Goal: Information Seeking & Learning: Compare options

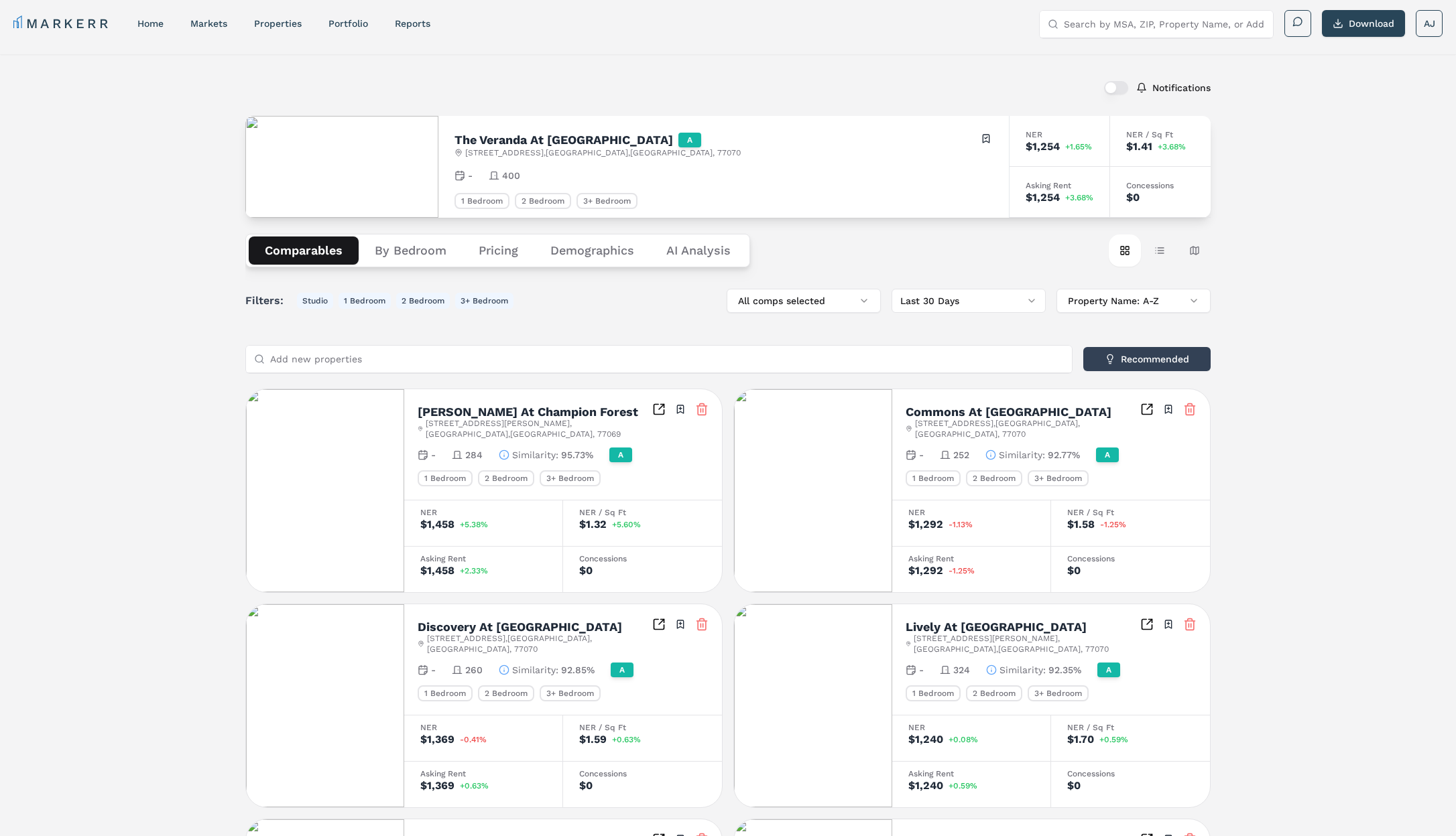
scroll to position [5, 0]
click at [1055, 202] on div "$1,254" at bounding box center [1043, 197] width 35 height 11
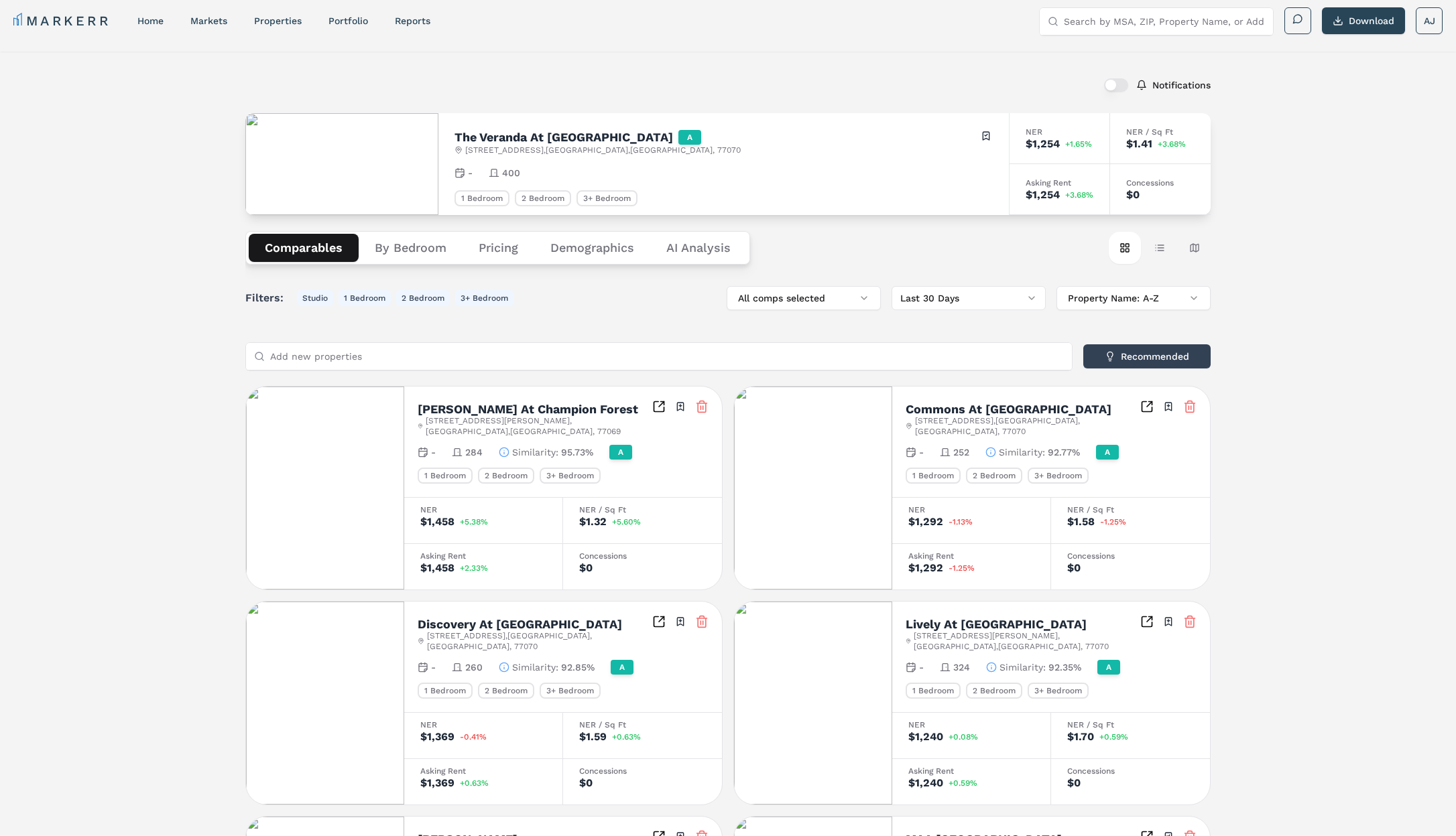
click at [1055, 202] on div "Asking Rent $1,254 +3.68%" at bounding box center [1059, 189] width 101 height 51
click at [1011, 222] on div "Comparables By Bedroom Pricing Demographics AI Analysis Card view Table view Ma…" at bounding box center [727, 250] width 965 height 66
click at [373, 251] on button "By Bedroom" at bounding box center [411, 250] width 104 height 28
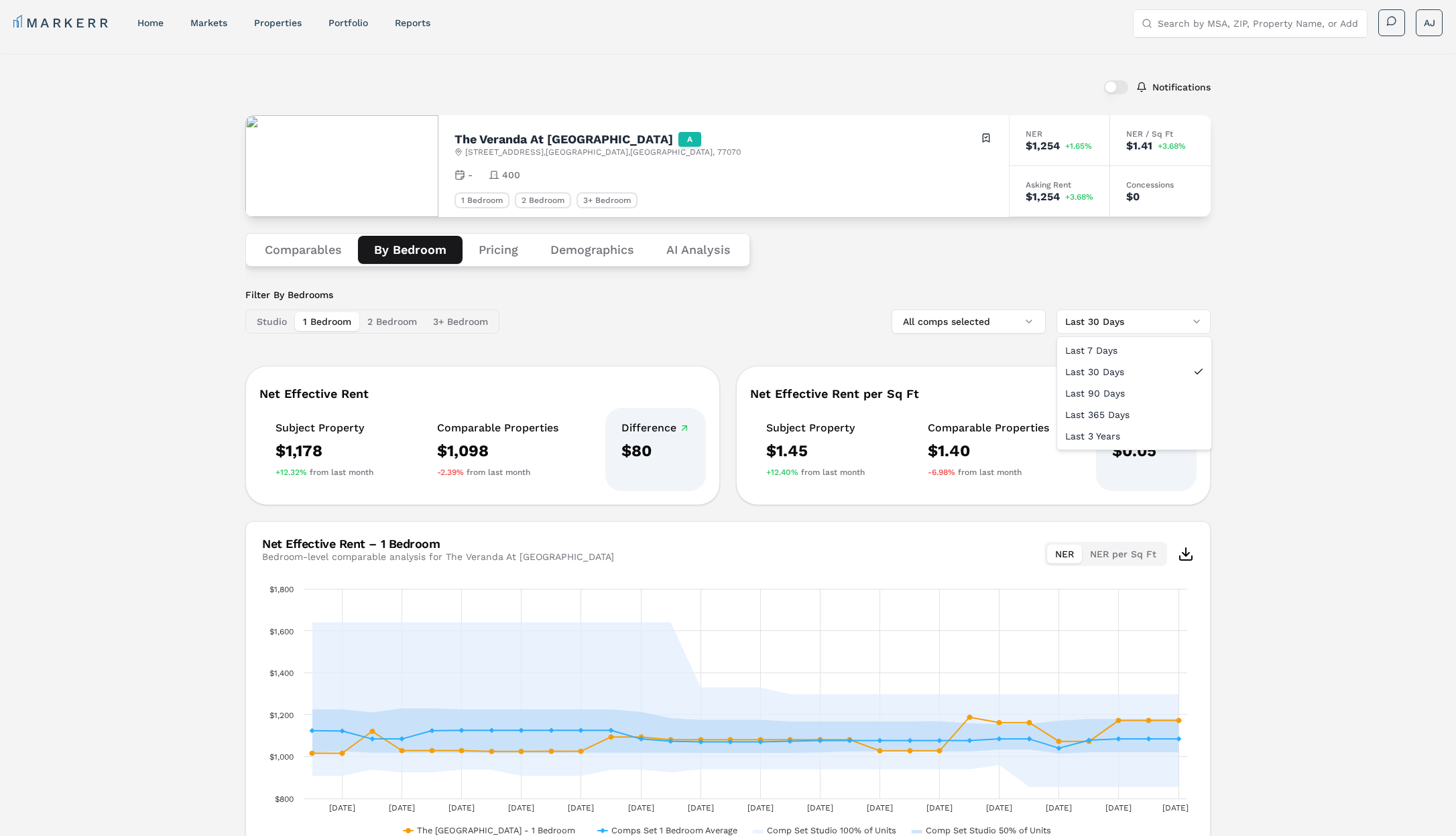
click at [1171, 317] on html "MARKERR home markets properties Portfolio reports Search by MSA, ZIP, Property …" at bounding box center [728, 456] width 1456 height 923
click at [1300, 312] on html "MARKERR home markets properties Portfolio reports Search by MSA, ZIP, Property …" at bounding box center [728, 456] width 1456 height 923
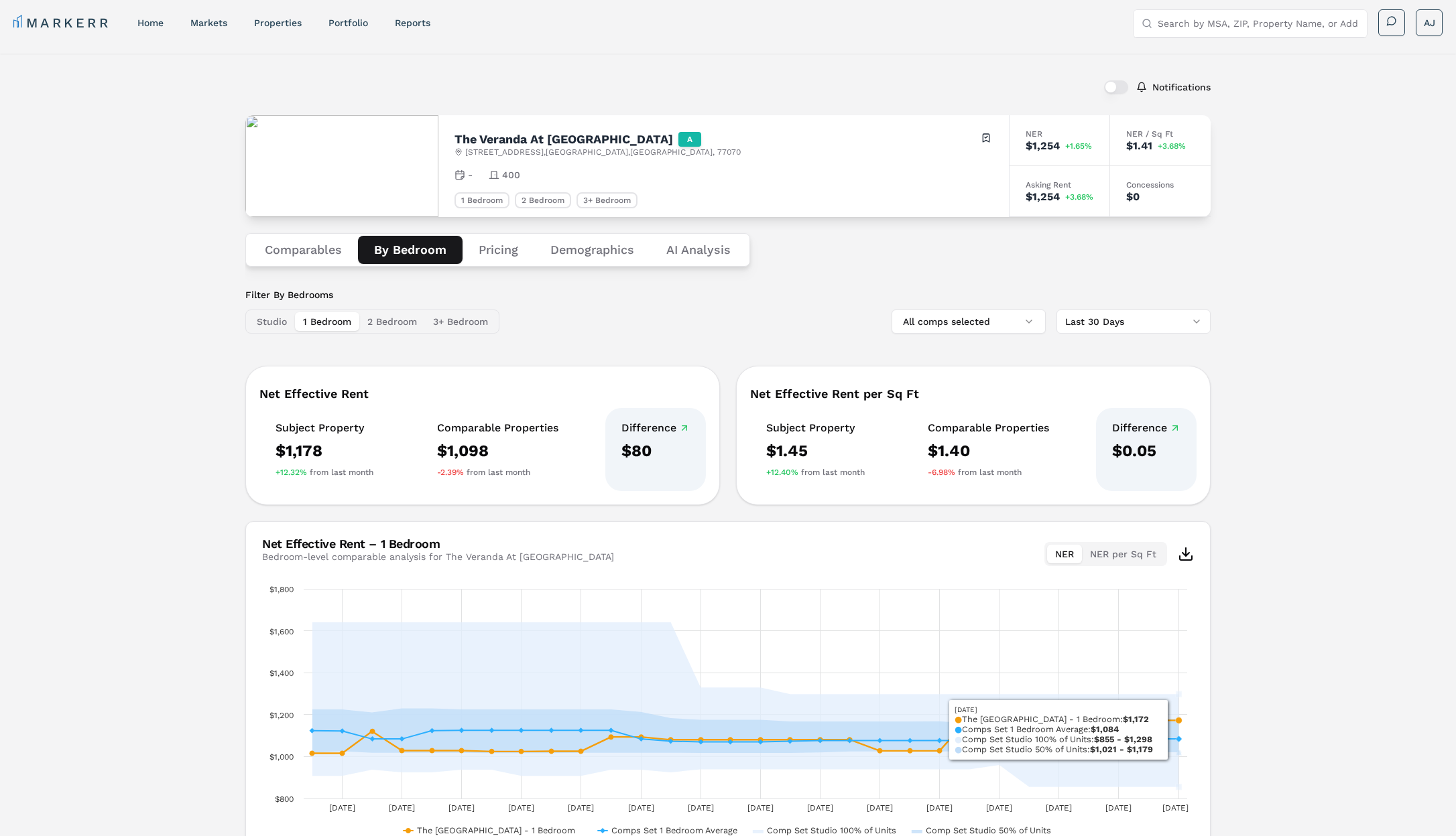
drag, startPoint x: 1333, startPoint y: 393, endPoint x: 1335, endPoint y: 383, distance: 10.2
click at [1333, 392] on div "Notifications The [GEOGRAPHIC_DATA] A [STREET_ADDRESS] Toggle portfolio menu - …" at bounding box center [728, 468] width 1456 height 830
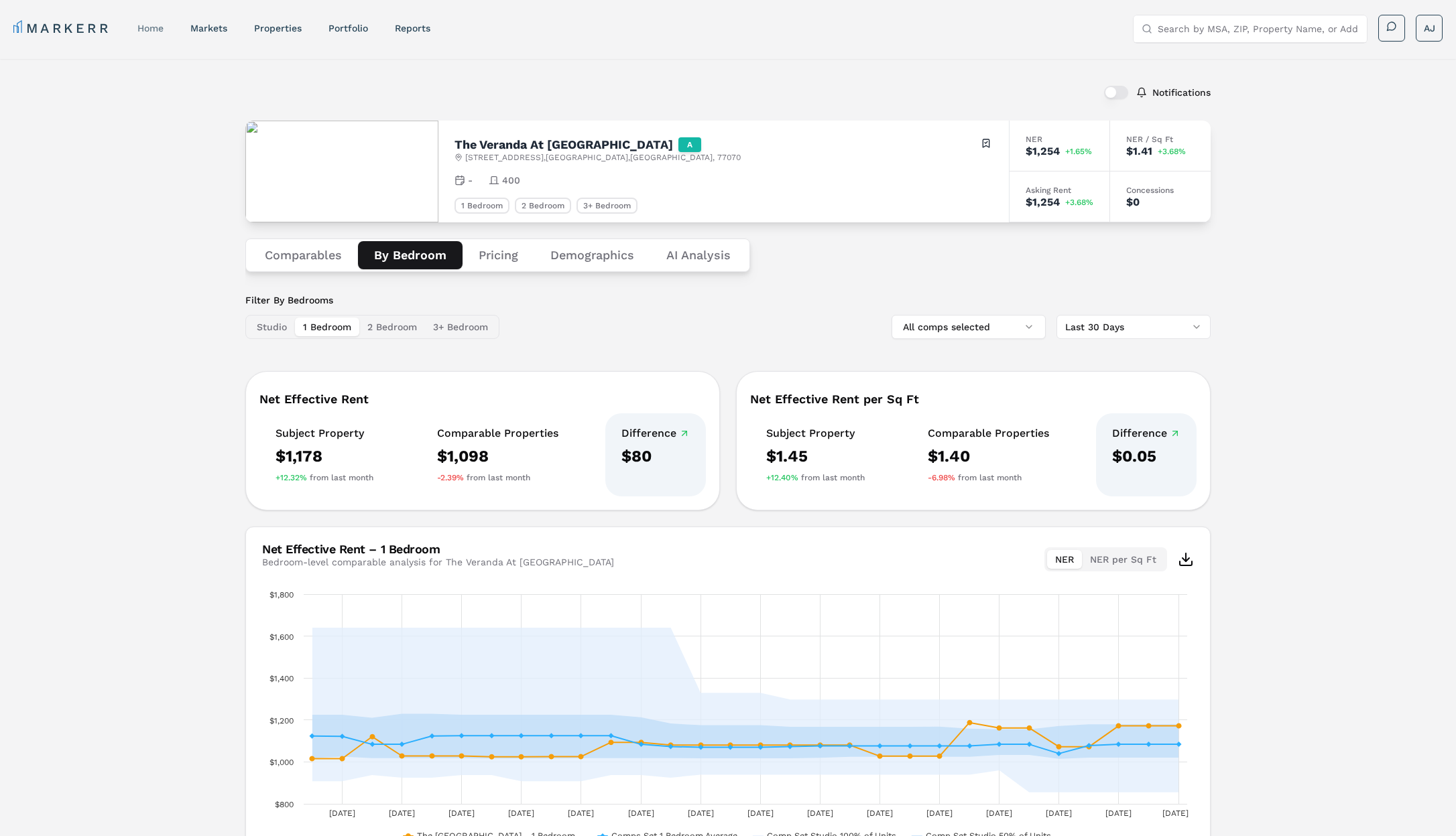
click at [153, 27] on link "home" at bounding box center [150, 28] width 26 height 11
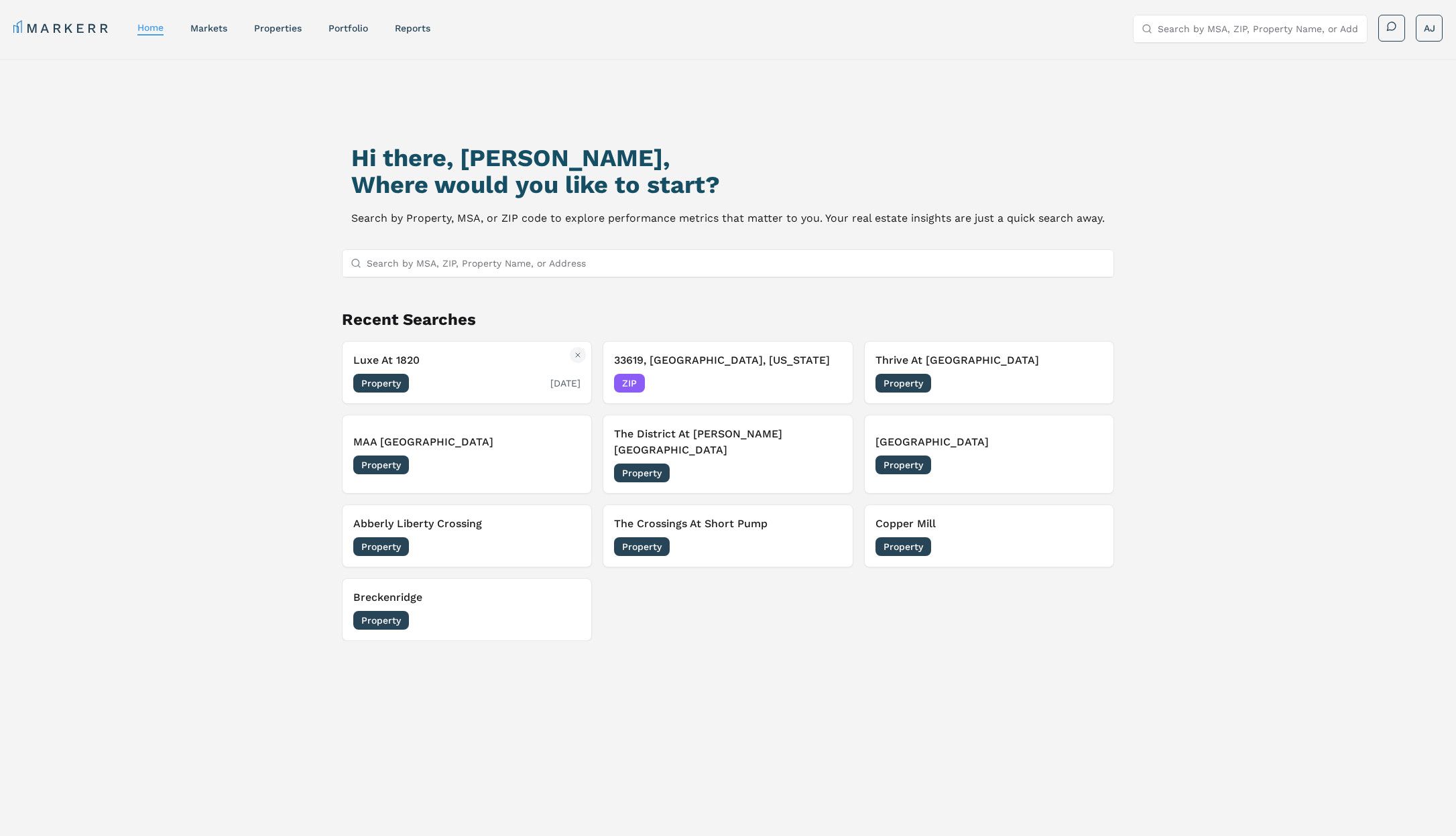
click at [500, 355] on h3 "Luxe At 1820" at bounding box center [466, 360] width 227 height 16
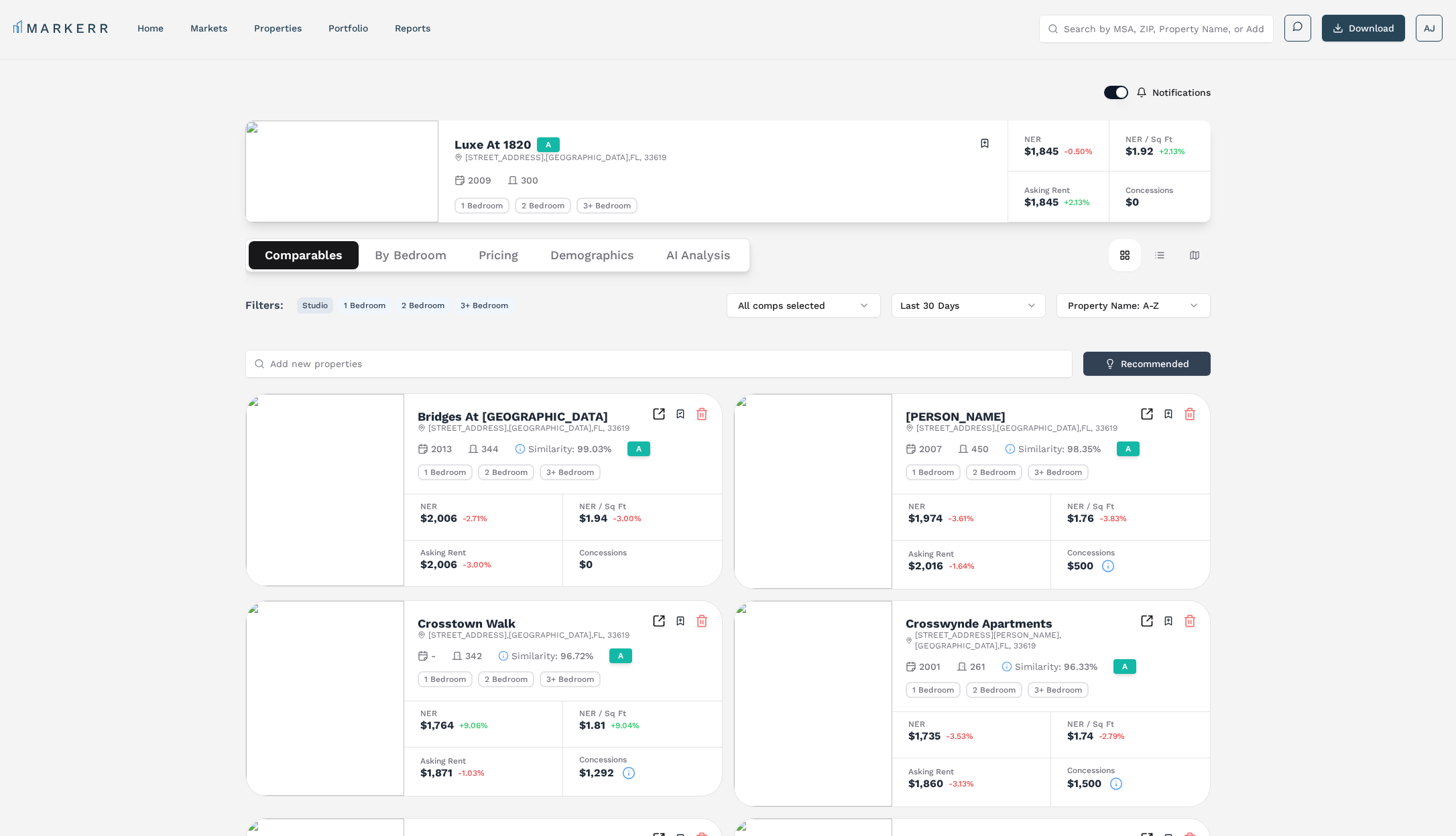
click at [309, 304] on button "Studio" at bounding box center [315, 305] width 36 height 16
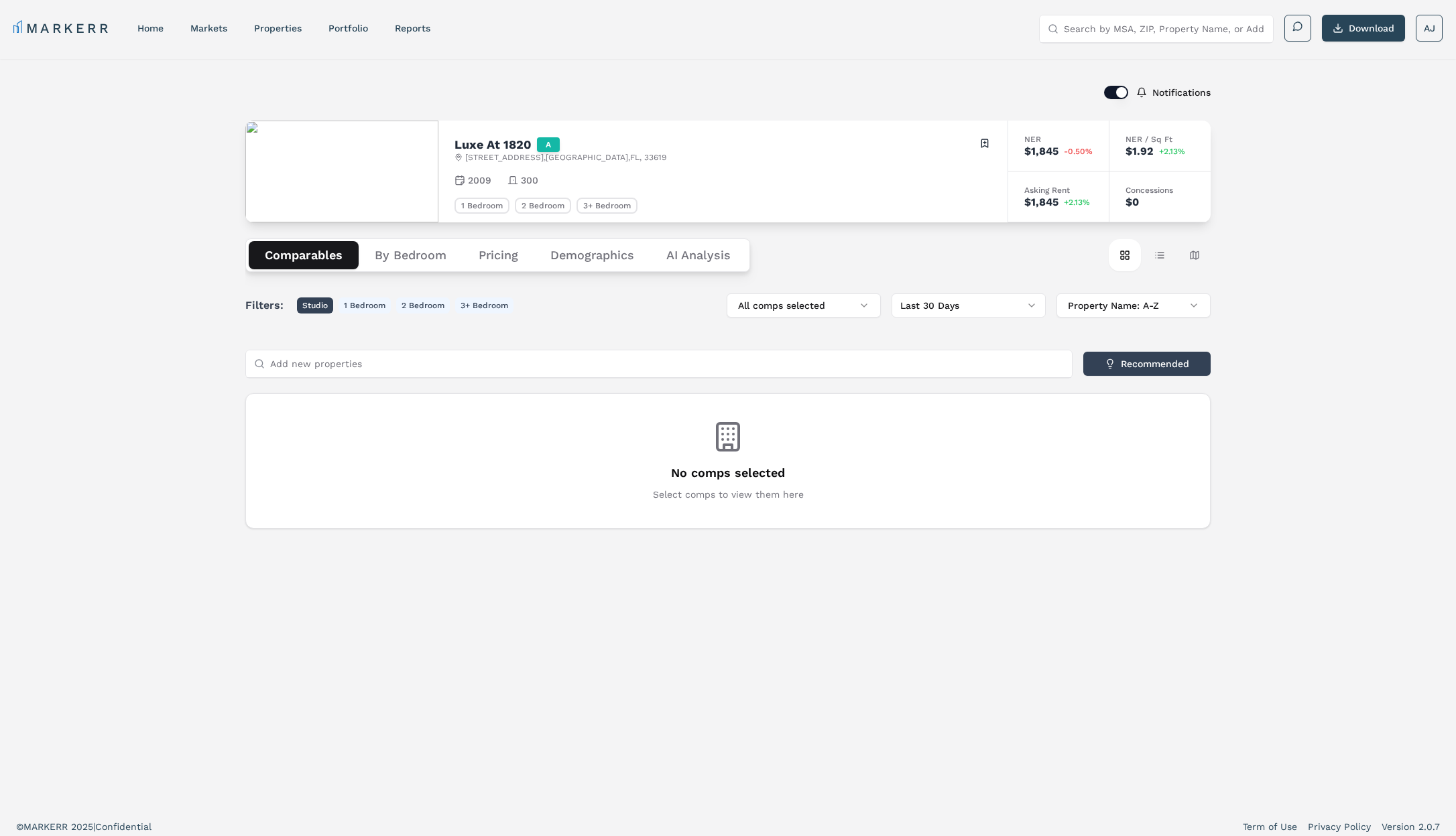
click at [309, 304] on button "Studio" at bounding box center [315, 305] width 36 height 16
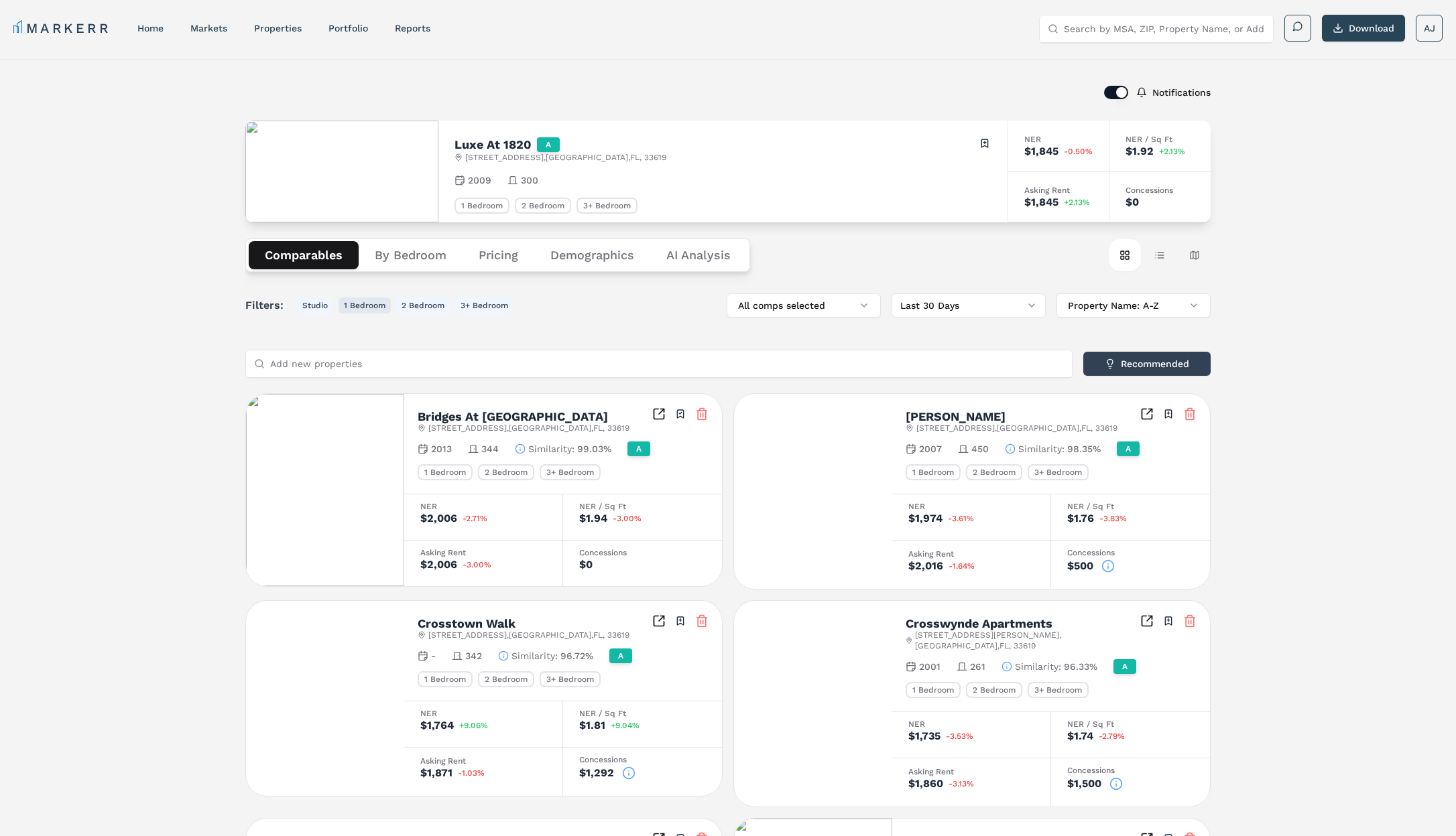
click at [342, 305] on button "1 Bedroom" at bounding box center [364, 305] width 53 height 16
drag, startPoint x: 342, startPoint y: 305, endPoint x: 318, endPoint y: 305, distance: 24.0
click at [336, 306] on div "Filters: Studio 1 Bedroom 2 Bedroom 3+ Bedroom" at bounding box center [379, 305] width 268 height 16
drag, startPoint x: 355, startPoint y: 304, endPoint x: 343, endPoint y: 308, distance: 12.6
click at [354, 304] on button "1 Bedroom" at bounding box center [364, 305] width 53 height 16
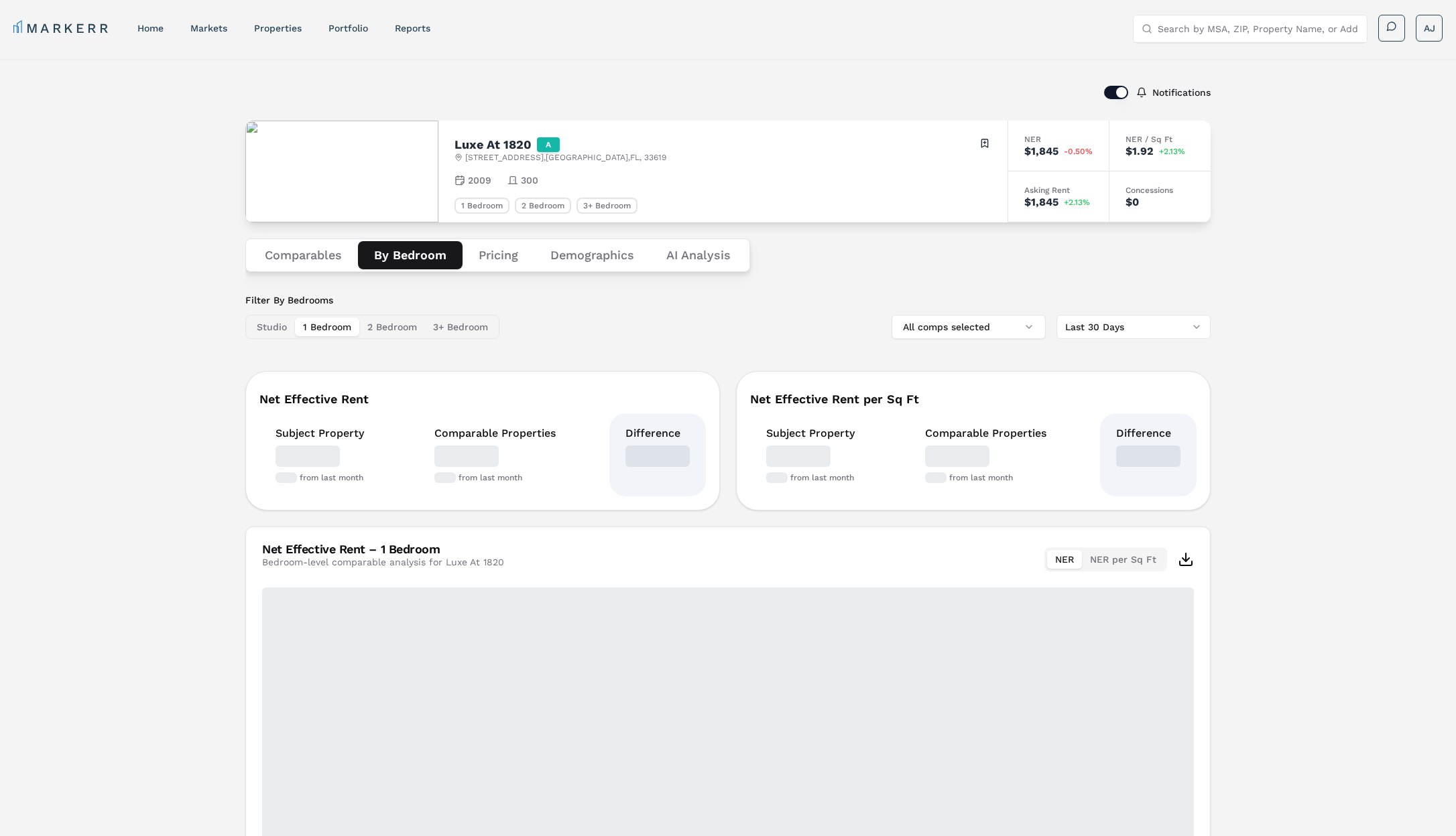
click at [397, 258] on button "By Bedroom" at bounding box center [410, 255] width 104 height 28
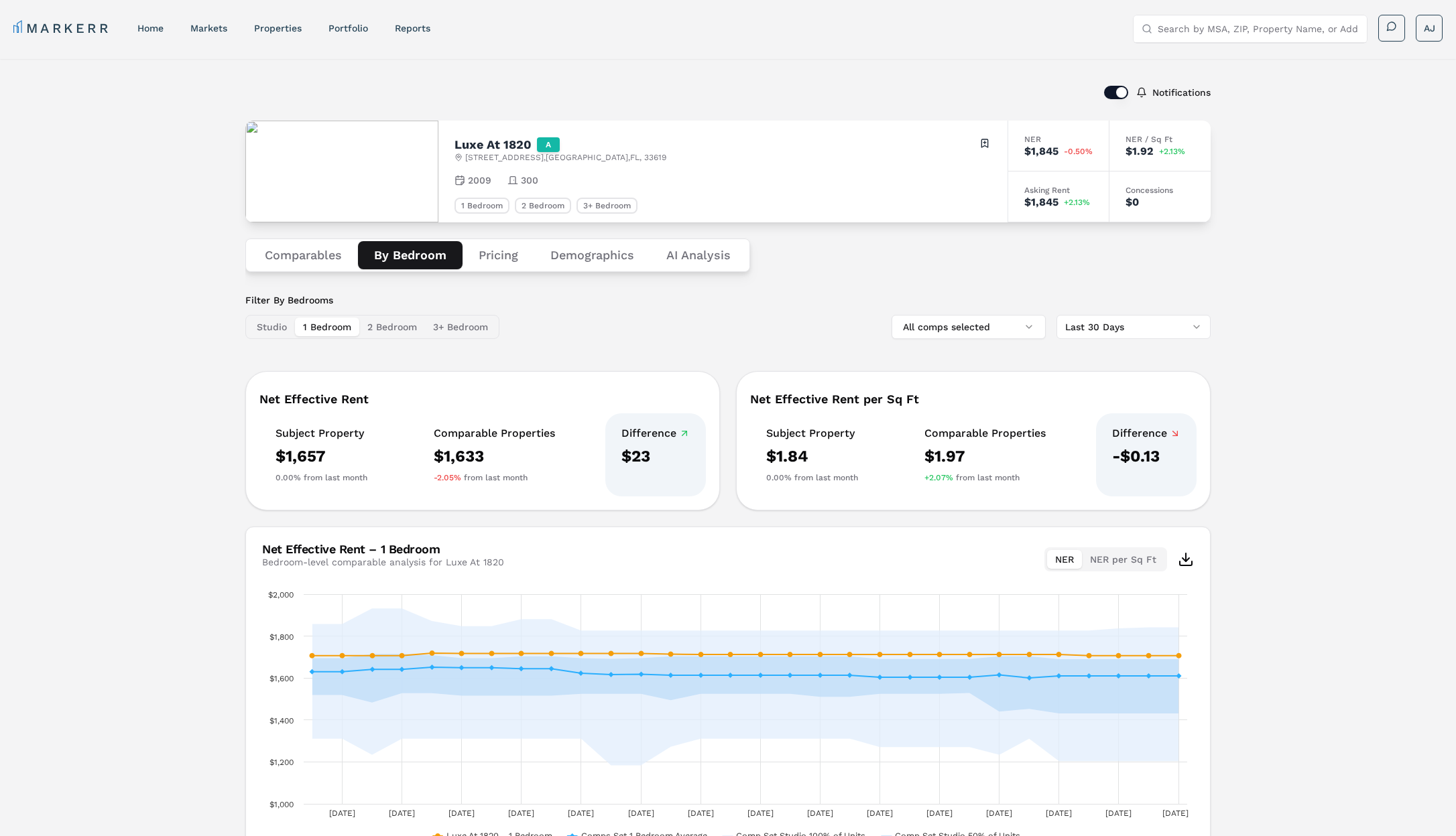
click at [580, 250] on button "Demographics" at bounding box center [592, 255] width 116 height 28
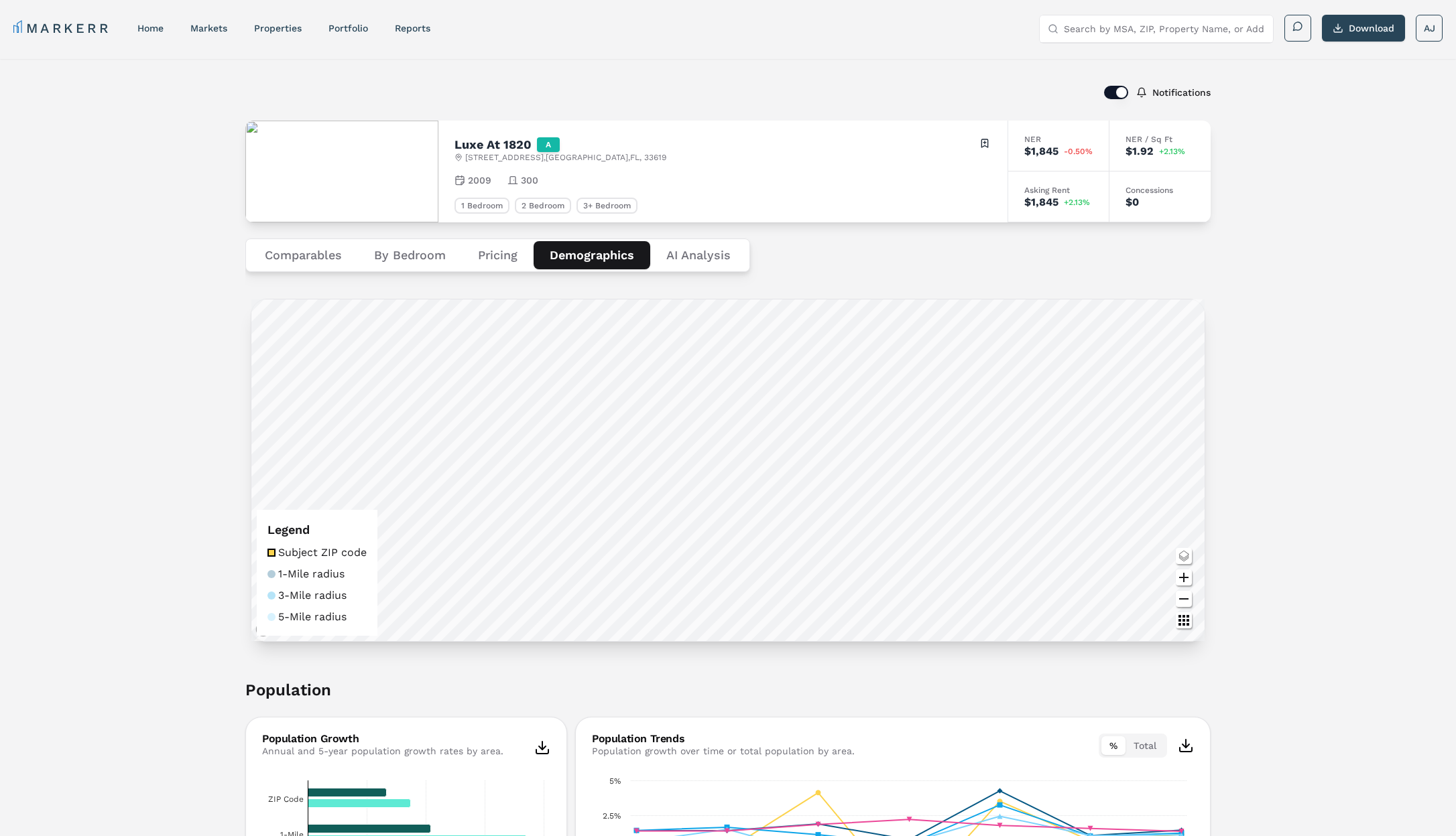
click at [419, 255] on button "By Bedroom" at bounding box center [410, 255] width 104 height 28
